Goal: Information Seeking & Learning: Understand process/instructions

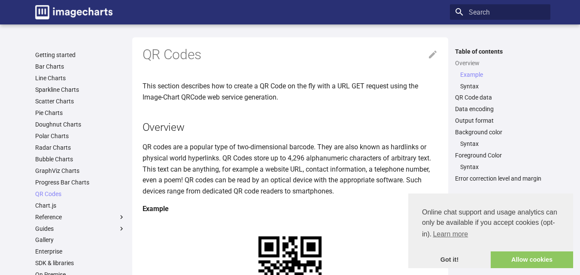
scroll to position [172, 0]
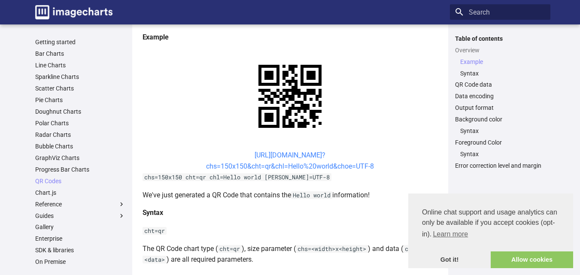
drag, startPoint x: 249, startPoint y: 153, endPoint x: 245, endPoint y: 155, distance: 4.4
click at [245, 155] on link "https://image-charts.com/chart? chs=150x150&cht=qr&chl=Hello%20world&choe=UTF-8" at bounding box center [290, 160] width 168 height 19
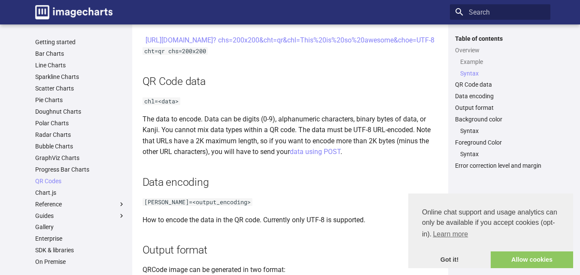
scroll to position [495, 0]
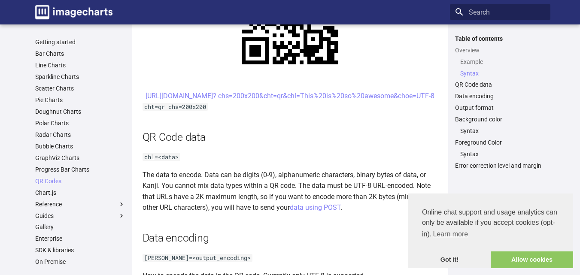
drag, startPoint x: 227, startPoint y: 91, endPoint x: 404, endPoint y: 108, distance: 178.1
click at [404, 102] on center "https://image-charts.com/chart? chs=200x200&cht=qr&chl=This%20is%20so%20awesome…" at bounding box center [289, 96] width 295 height 11
copy link "https://image-charts.com/chart? chs=200x200&cht=qr&chl=This%20is%20so%20awesome…"
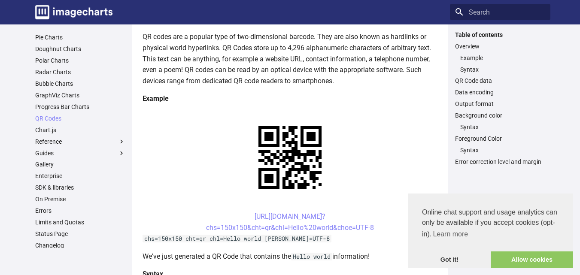
scroll to position [0, 0]
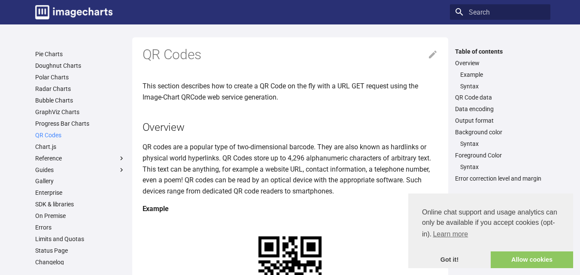
click at [75, 132] on link "QR Codes" at bounding box center [80, 135] width 90 height 8
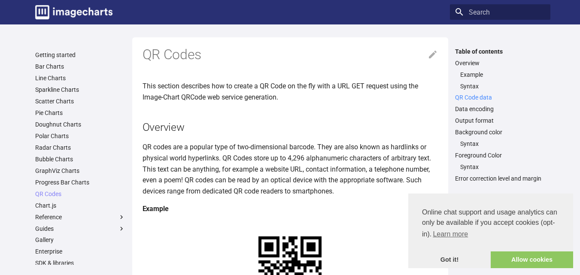
click at [487, 100] on link "QR Code data" at bounding box center [500, 98] width 90 height 8
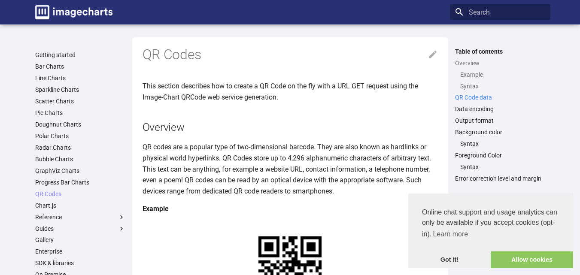
scroll to position [607, 0]
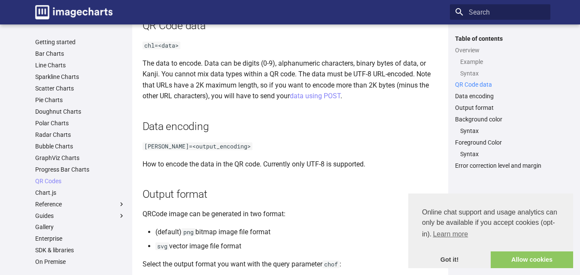
click at [488, 82] on link "QR Code data" at bounding box center [500, 85] width 90 height 8
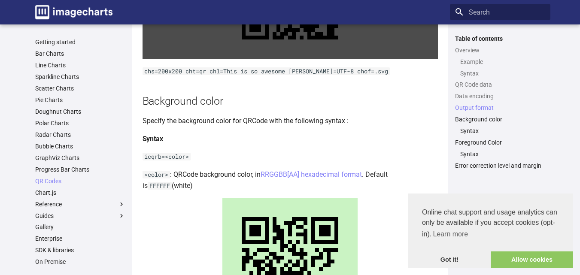
scroll to position [993, 0]
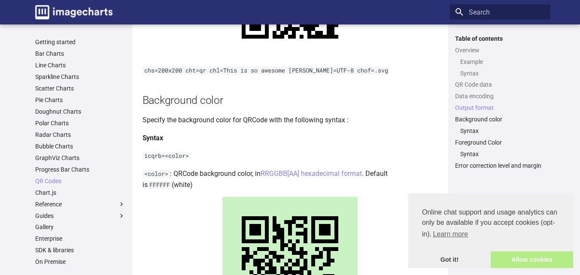
click at [517, 257] on link "Allow cookies" at bounding box center [531, 259] width 82 height 17
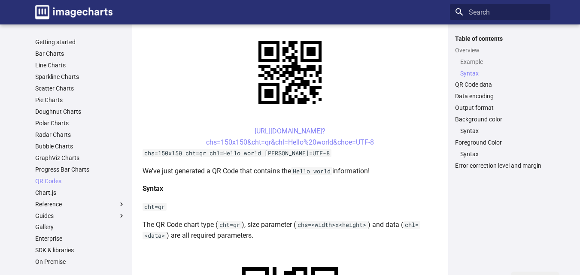
scroll to position [0, 0]
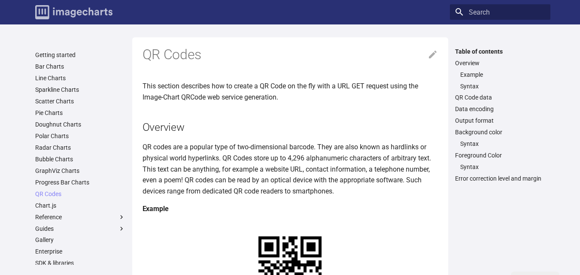
click at [82, 11] on img "Image-Charts documentation" at bounding box center [73, 12] width 77 height 14
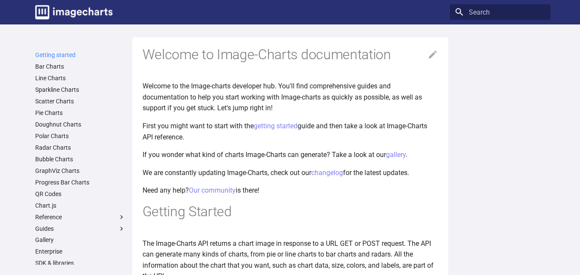
click at [82, 56] on link "Getting started" at bounding box center [80, 55] width 90 height 8
click at [431, 55] on icon at bounding box center [433, 55] width 8 height 8
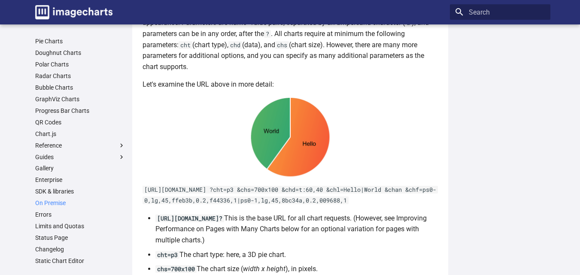
scroll to position [515, 0]
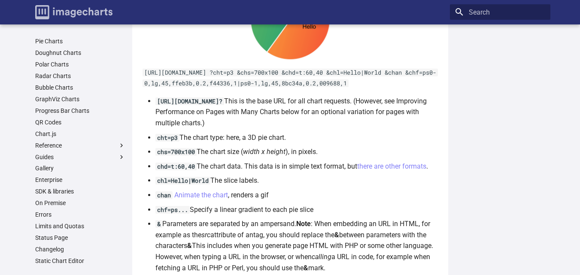
click at [72, 6] on img "Image-Charts documentation" at bounding box center [73, 12] width 77 height 14
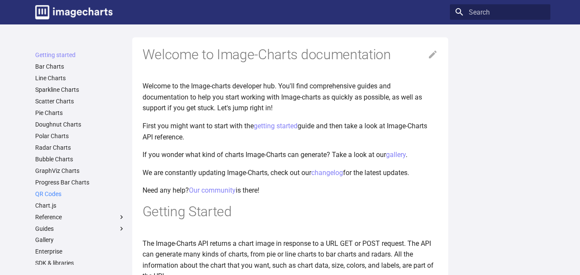
click at [78, 191] on link "QR Codes" at bounding box center [80, 194] width 90 height 8
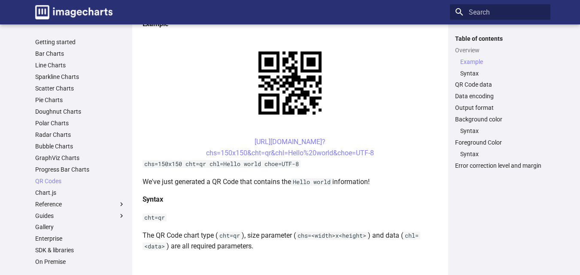
scroll to position [215, 0]
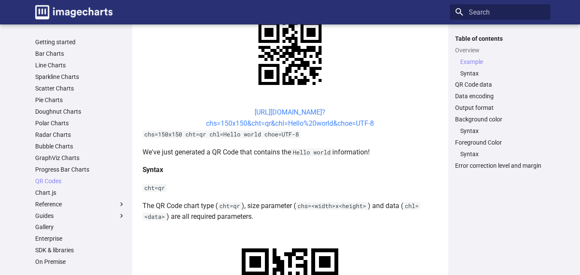
drag, startPoint x: 375, startPoint y: 127, endPoint x: 241, endPoint y: 112, distance: 135.1
click at [241, 112] on center "https://image-charts.com/chart? chs=150x150&cht=qr&chl=Hello%20world&choe=UTF-8" at bounding box center [289, 118] width 295 height 22
copy link "https://image-charts.com/chart? chs=150x150&cht=qr&chl=Hello%20world&choe=UTF-8"
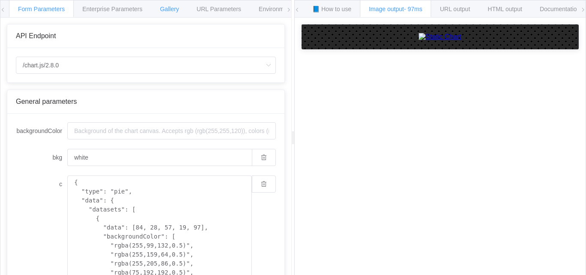
click at [168, 11] on span "Gallery" at bounding box center [169, 9] width 19 height 7
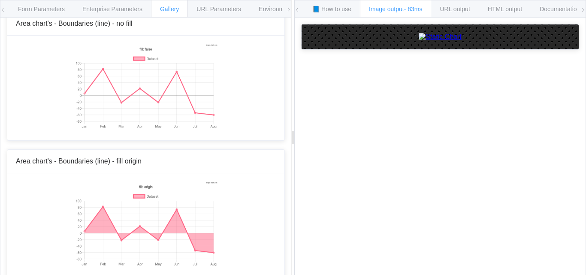
scroll to position [1759, 0]
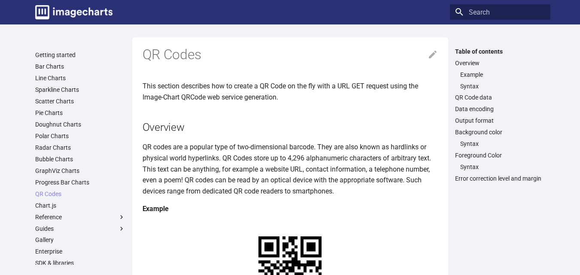
click at [61, 48] on nav "Getting started Bar Charts Line Charts Sparkline Charts Scatter Charts Pie Char…" at bounding box center [80, 192] width 100 height 289
click at [61, 51] on nav "Getting started Bar Charts Line Charts Sparkline Charts Scatter Charts Pie Char…" at bounding box center [80, 192] width 100 height 289
click at [57, 58] on link "Getting started" at bounding box center [80, 55] width 90 height 8
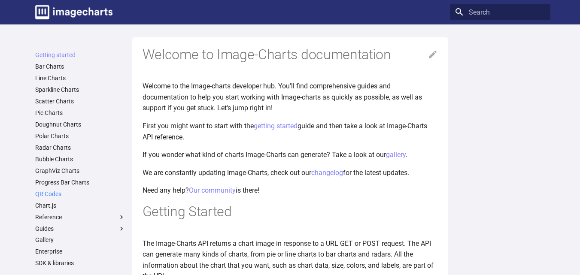
click at [61, 195] on link "QR Codes" at bounding box center [80, 194] width 90 height 8
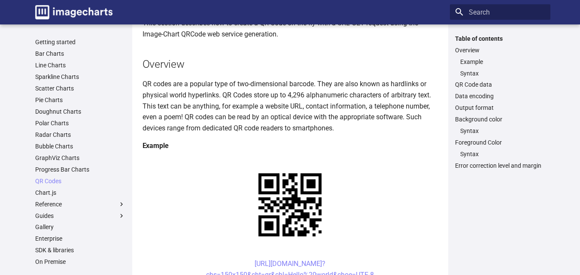
scroll to position [129, 0]
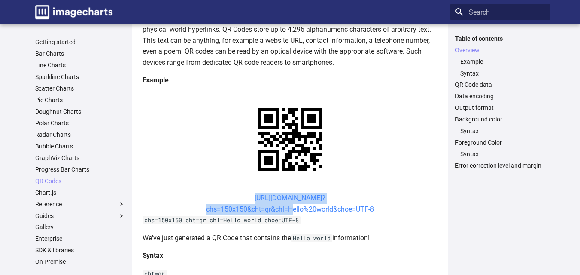
drag, startPoint x: 239, startPoint y: 197, endPoint x: 287, endPoint y: 209, distance: 48.5
click at [287, 209] on center "[URL][DOMAIN_NAME]? chs=150x150&cht=qr&chl=Hello%20world&choe=UTF-8" at bounding box center [289, 204] width 295 height 22
copy link "[URL][DOMAIN_NAME]? chs=150x150&cht=qr&chl="
